Goal: Task Accomplishment & Management: Complete application form

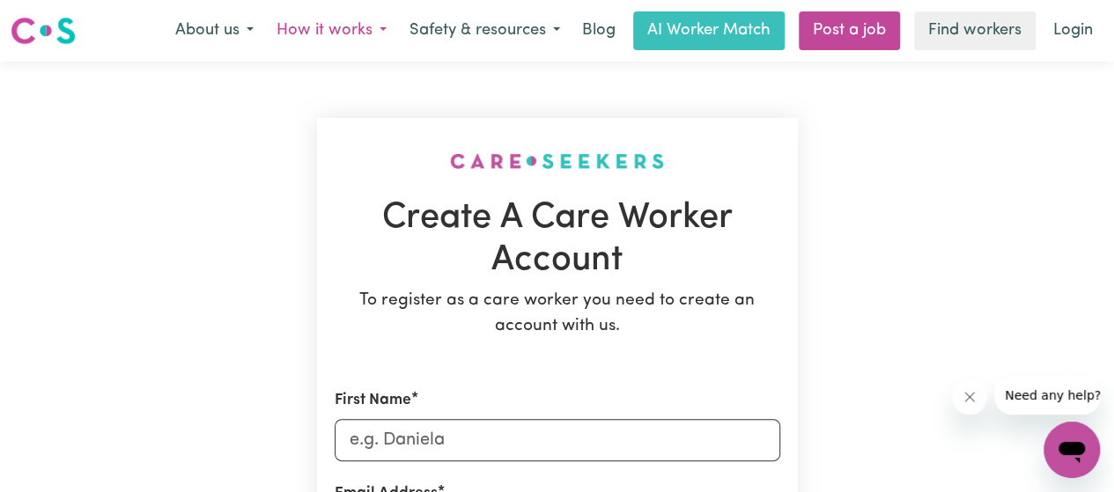
click at [374, 43] on button "How it works" at bounding box center [331, 30] width 133 height 37
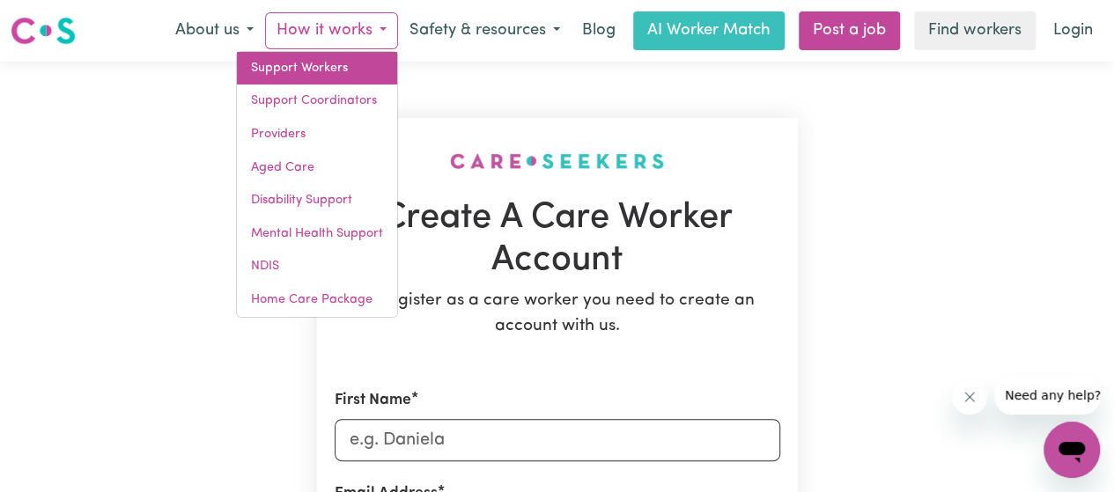
click at [345, 63] on link "Support Workers" at bounding box center [317, 68] width 160 height 33
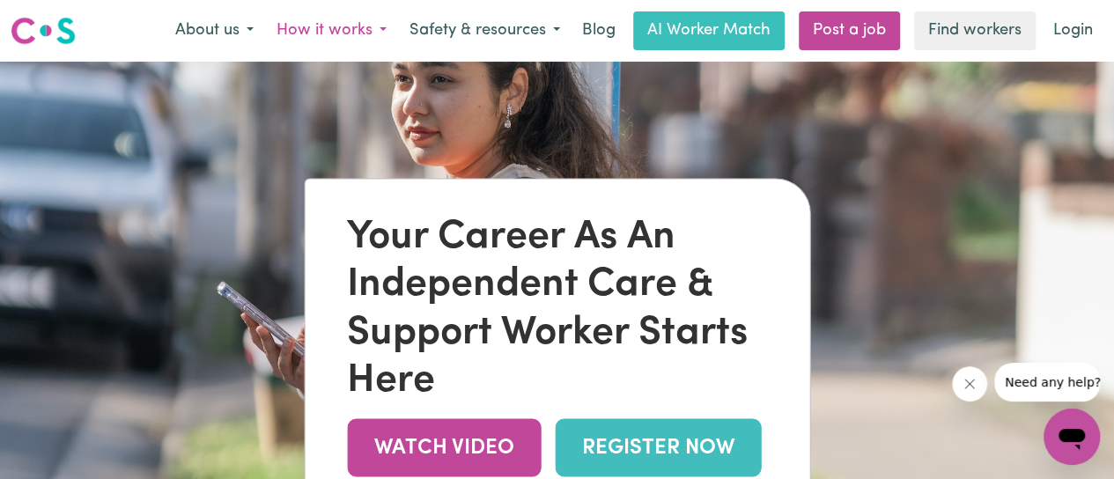
click at [358, 31] on button "How it works" at bounding box center [331, 30] width 133 height 37
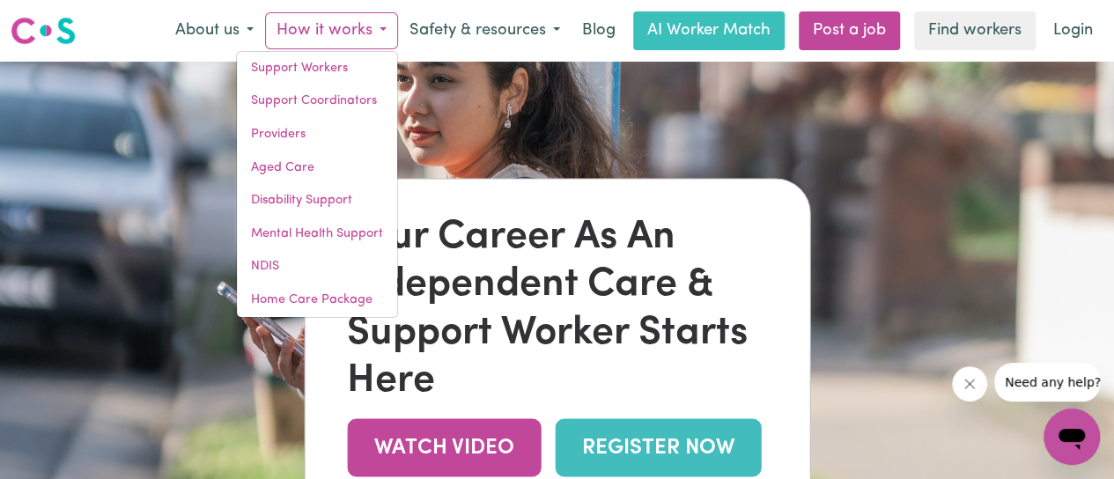
click at [677, 452] on link "REGISTER NOW" at bounding box center [658, 447] width 206 height 57
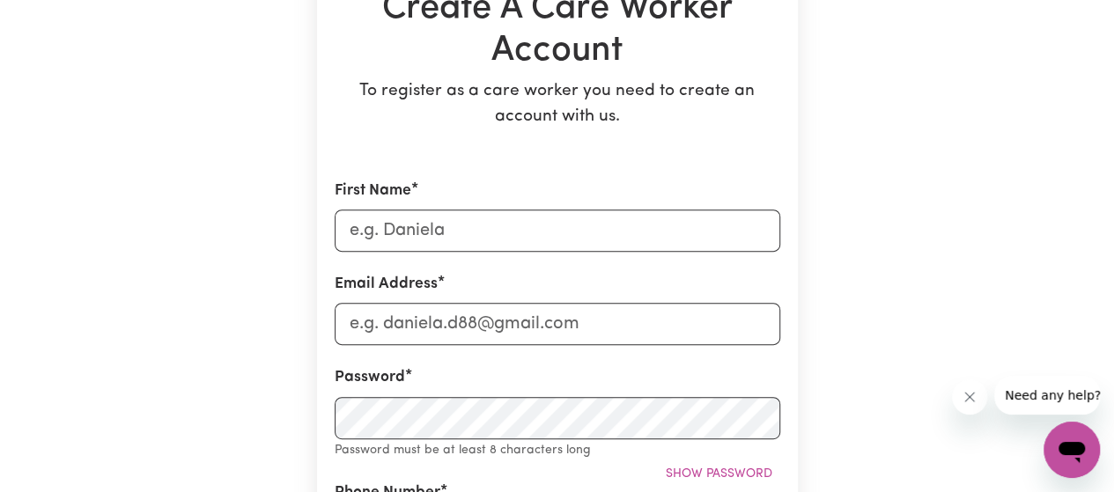
scroll to position [215, 0]
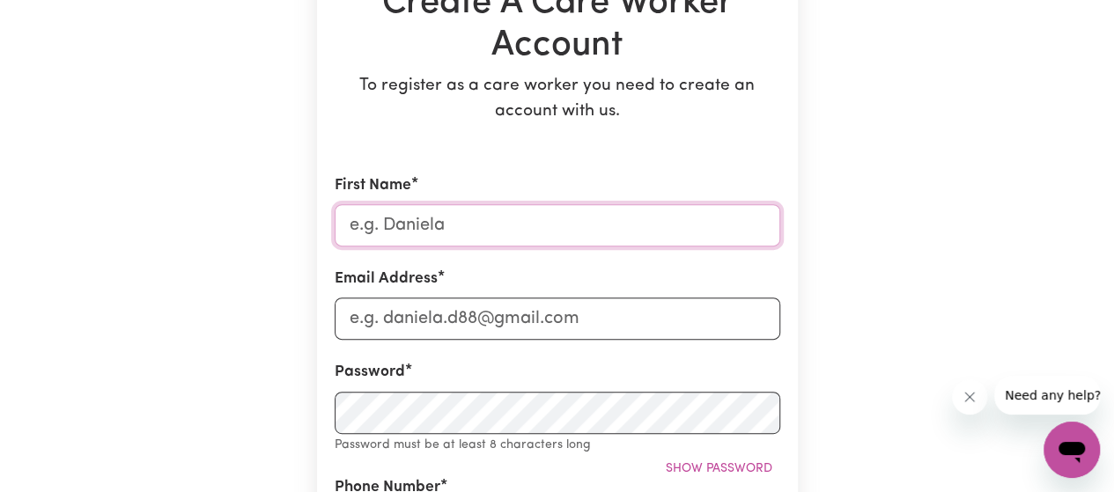
click at [509, 225] on input "First Name" at bounding box center [558, 225] width 446 height 42
type input "[PERSON_NAME]"
type input "[PERSON_NAME][EMAIL_ADDRESS][PERSON_NAME][DOMAIN_NAME]"
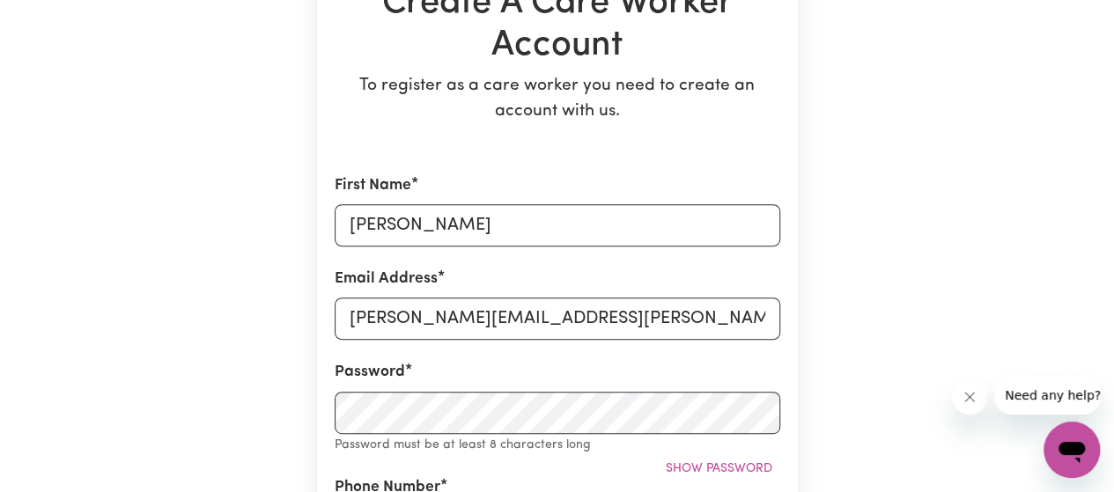
type input "0493682802"
type input "6 [PERSON_NAME] Ct"
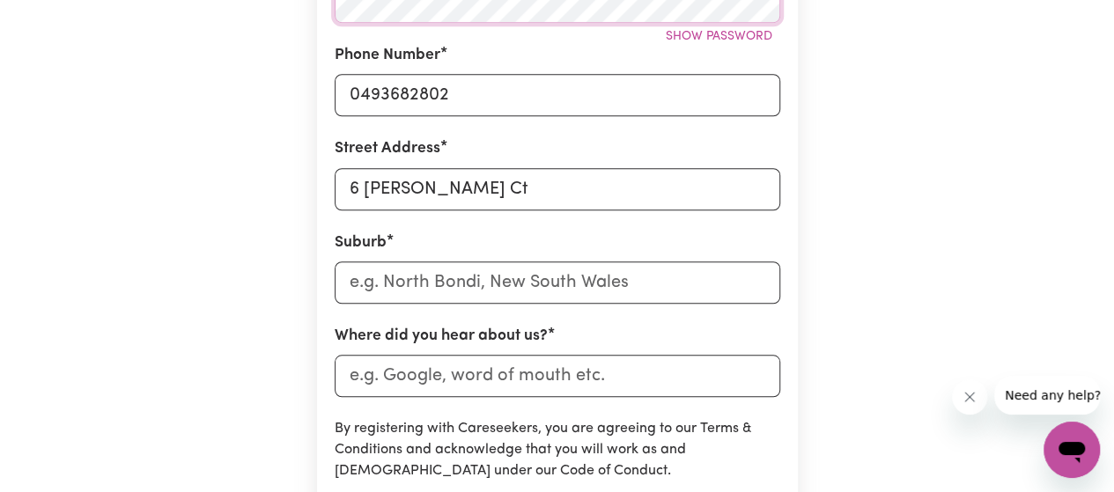
scroll to position [632, 0]
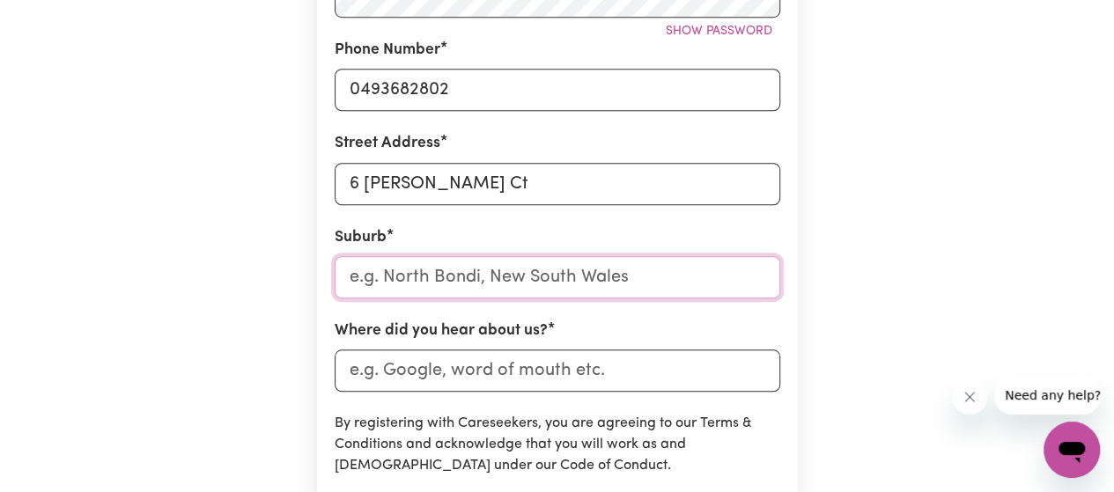
click at [615, 274] on input "text" at bounding box center [558, 277] width 446 height 42
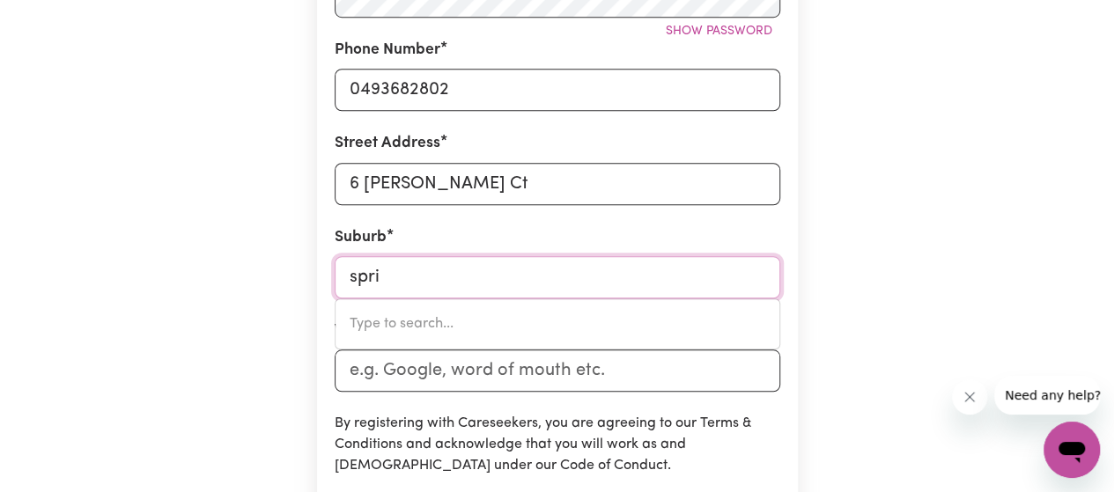
type input "sprin"
type input "[GEOGRAPHIC_DATA], [GEOGRAPHIC_DATA], 7190"
type input "spring"
type input "[GEOGRAPHIC_DATA], [GEOGRAPHIC_DATA], 7190"
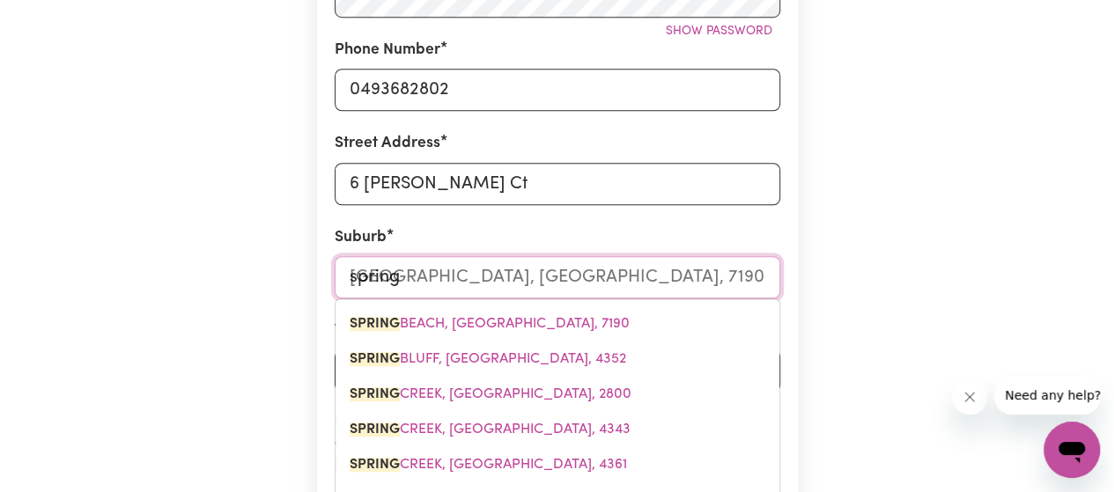
type input "springv"
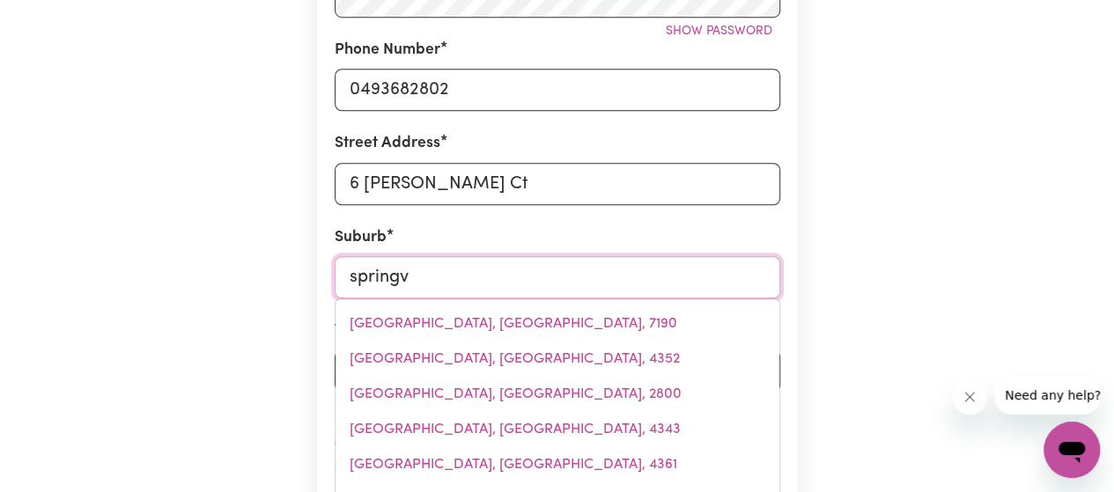
type input "springvALE, [GEOGRAPHIC_DATA], 2650"
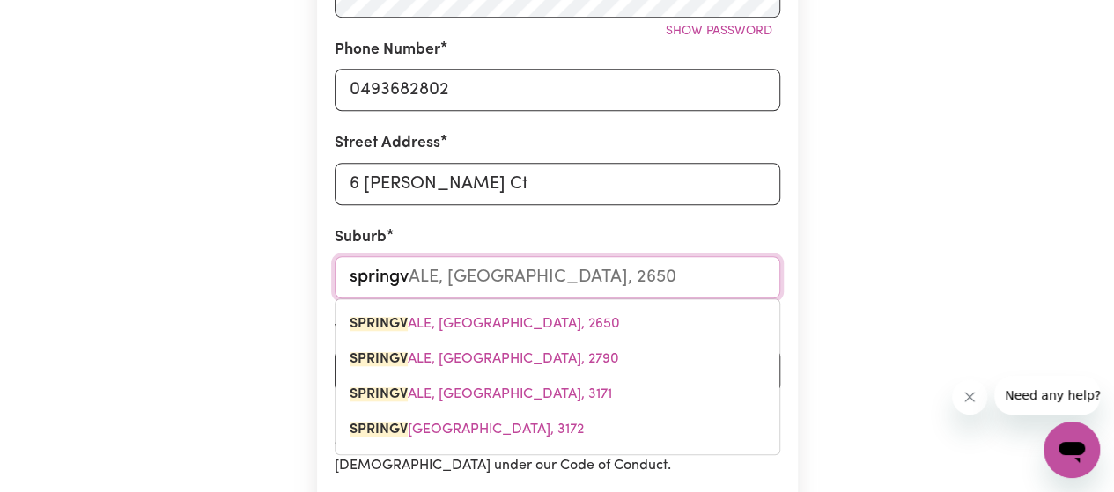
type input "springva"
type input "springvaLE, [GEOGRAPHIC_DATA], 2650"
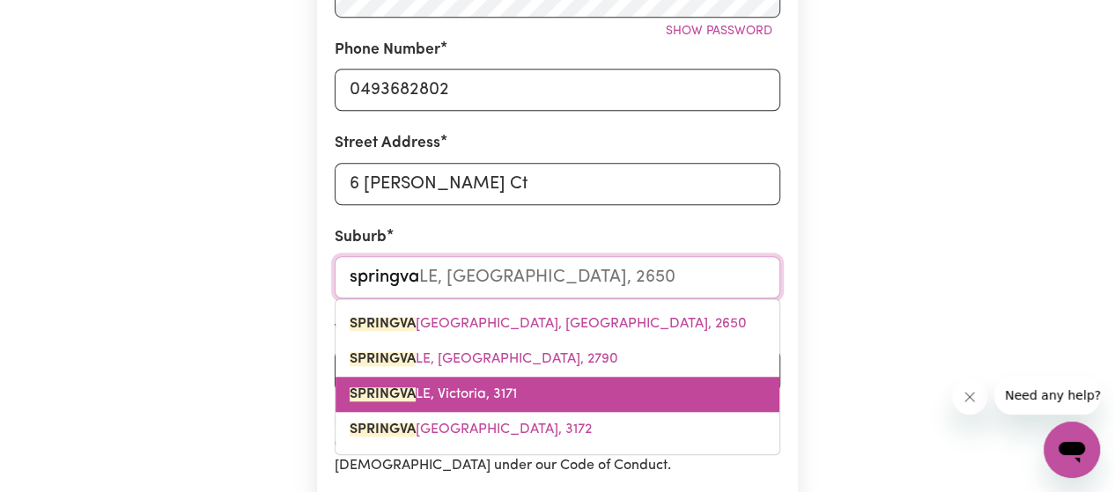
click at [492, 396] on span "SPRINGVA LE, Victoria, 3171" at bounding box center [433, 395] width 167 height 14
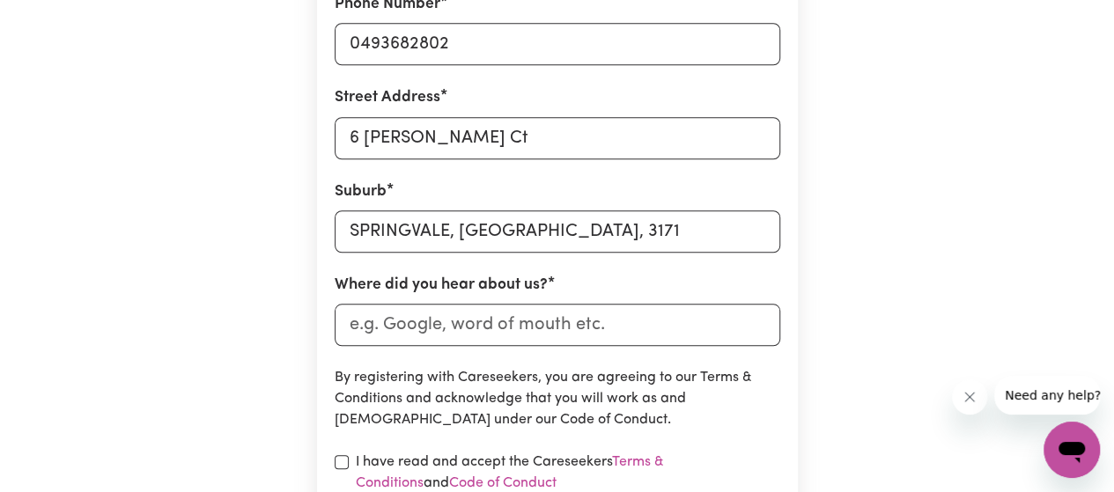
scroll to position [683, 0]
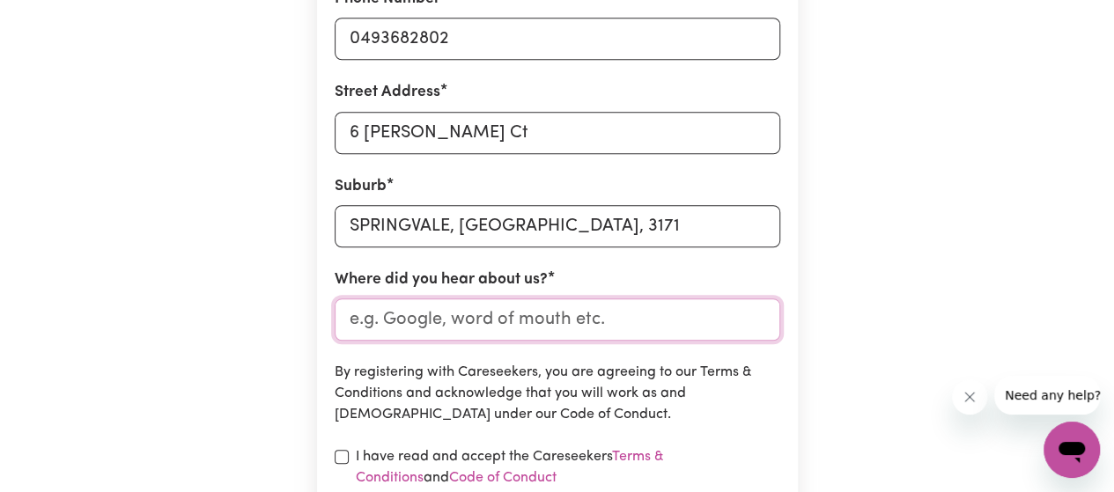
click at [548, 315] on input "Where did you hear about us?" at bounding box center [558, 320] width 446 height 42
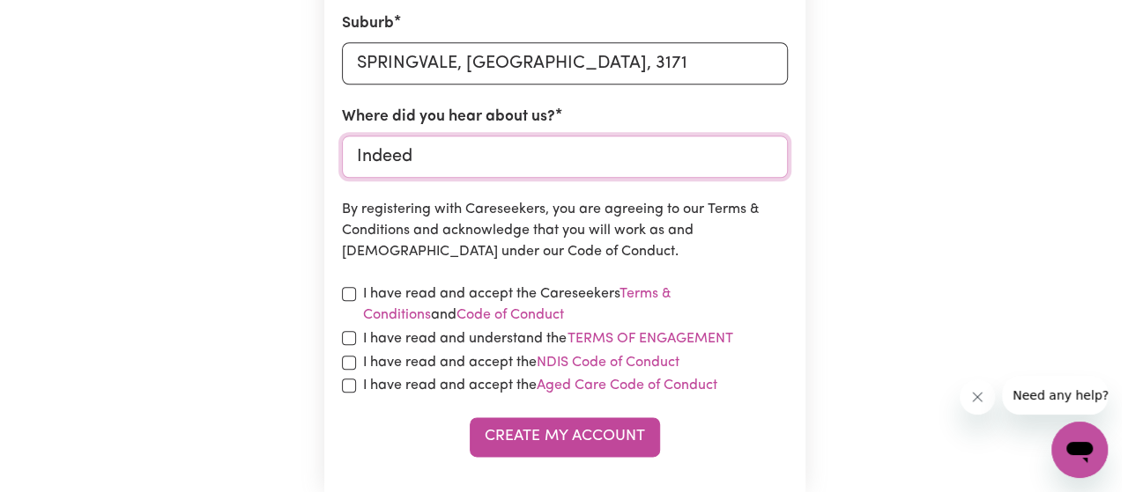
scroll to position [847, 0]
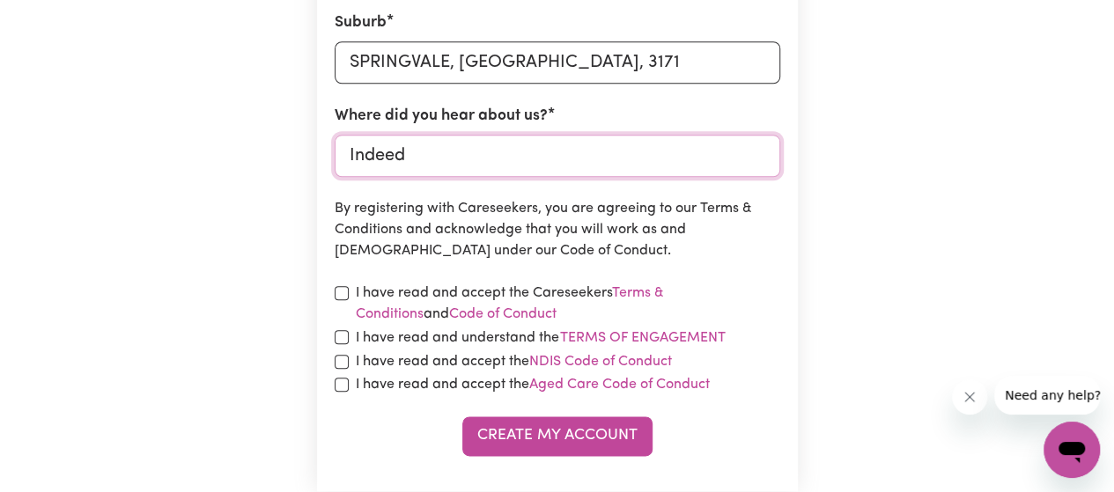
type input "Indeed"
click at [338, 300] on input "checkbox" at bounding box center [342, 293] width 14 height 14
checkbox input "true"
click at [341, 337] on input "checkbox" at bounding box center [342, 337] width 14 height 14
checkbox input "true"
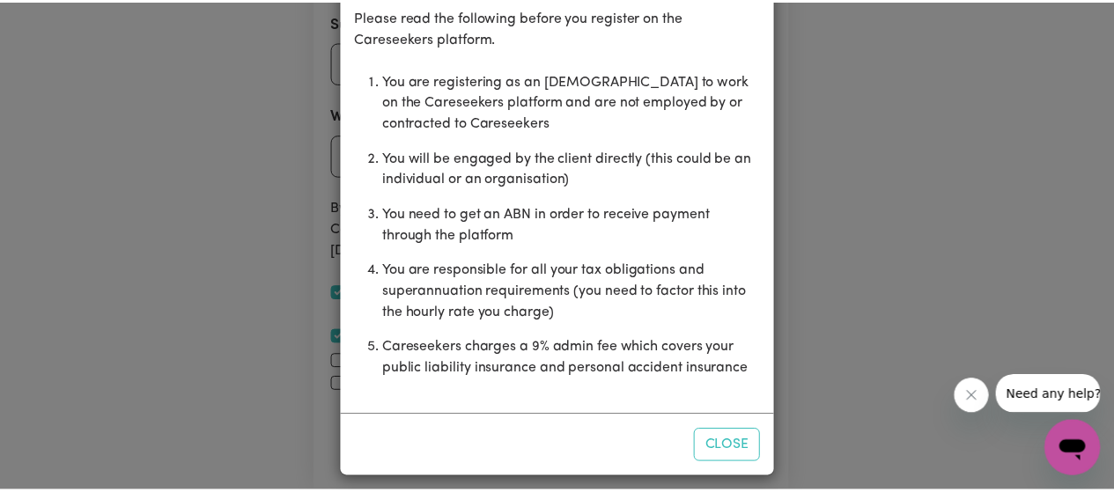
scroll to position [102, 0]
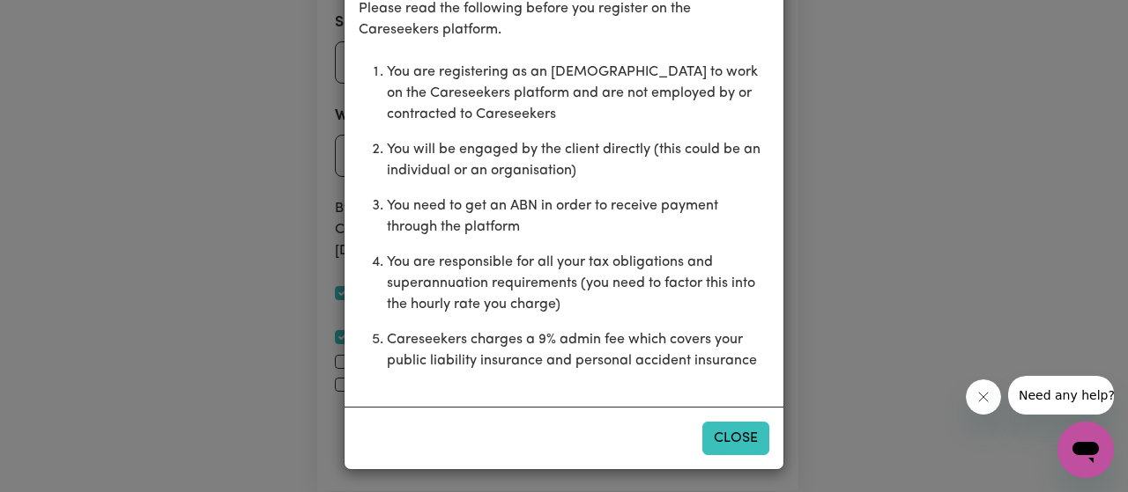
click at [729, 433] on button "Close" at bounding box center [735, 438] width 67 height 33
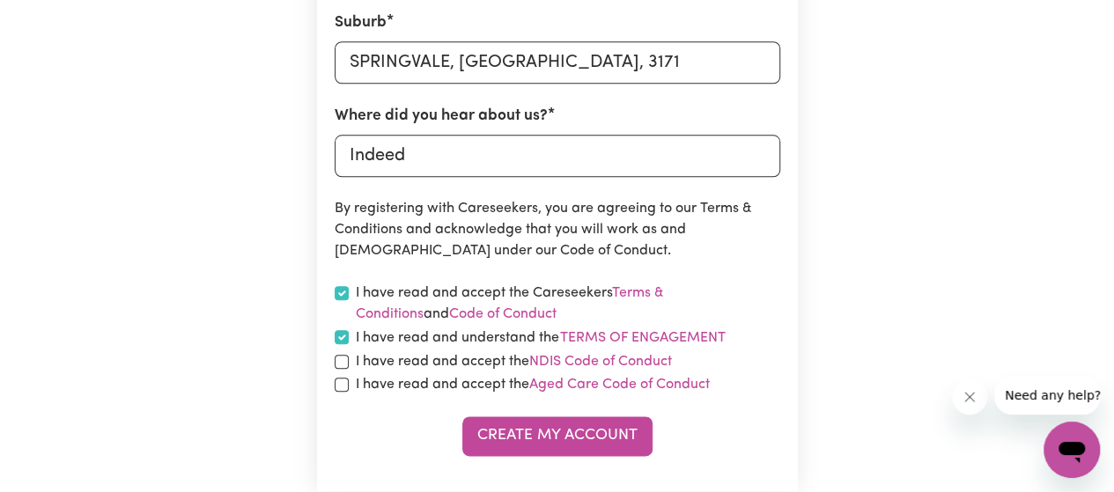
click at [349, 371] on div "I have read and accept the NDIS Code of Conduct" at bounding box center [558, 361] width 446 height 21
click at [339, 366] on input "checkbox" at bounding box center [342, 362] width 14 height 14
checkbox input "true"
click at [340, 381] on input "checkbox" at bounding box center [342, 385] width 14 height 14
checkbox input "true"
